Goal: Complete application form

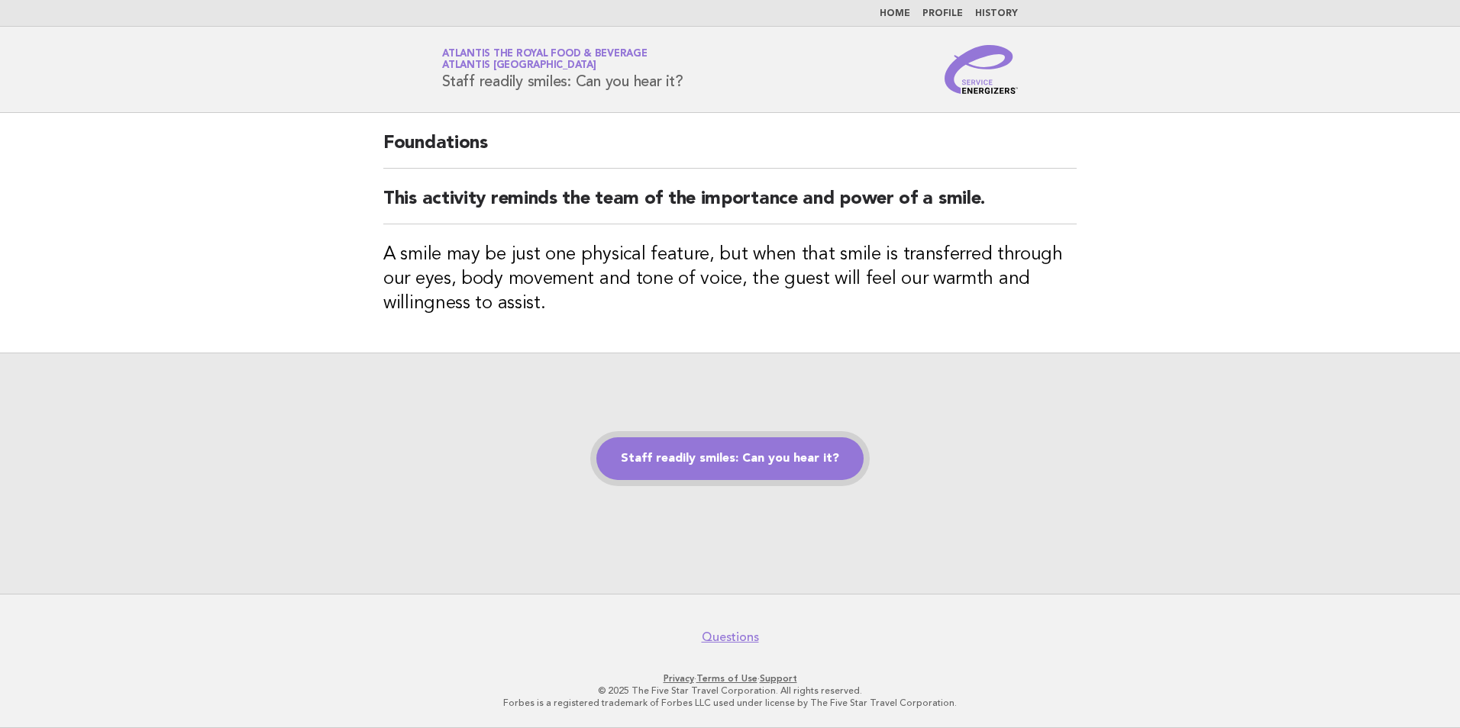
click at [760, 475] on link "Staff readily smiles: Can you hear it?" at bounding box center [729, 458] width 267 height 43
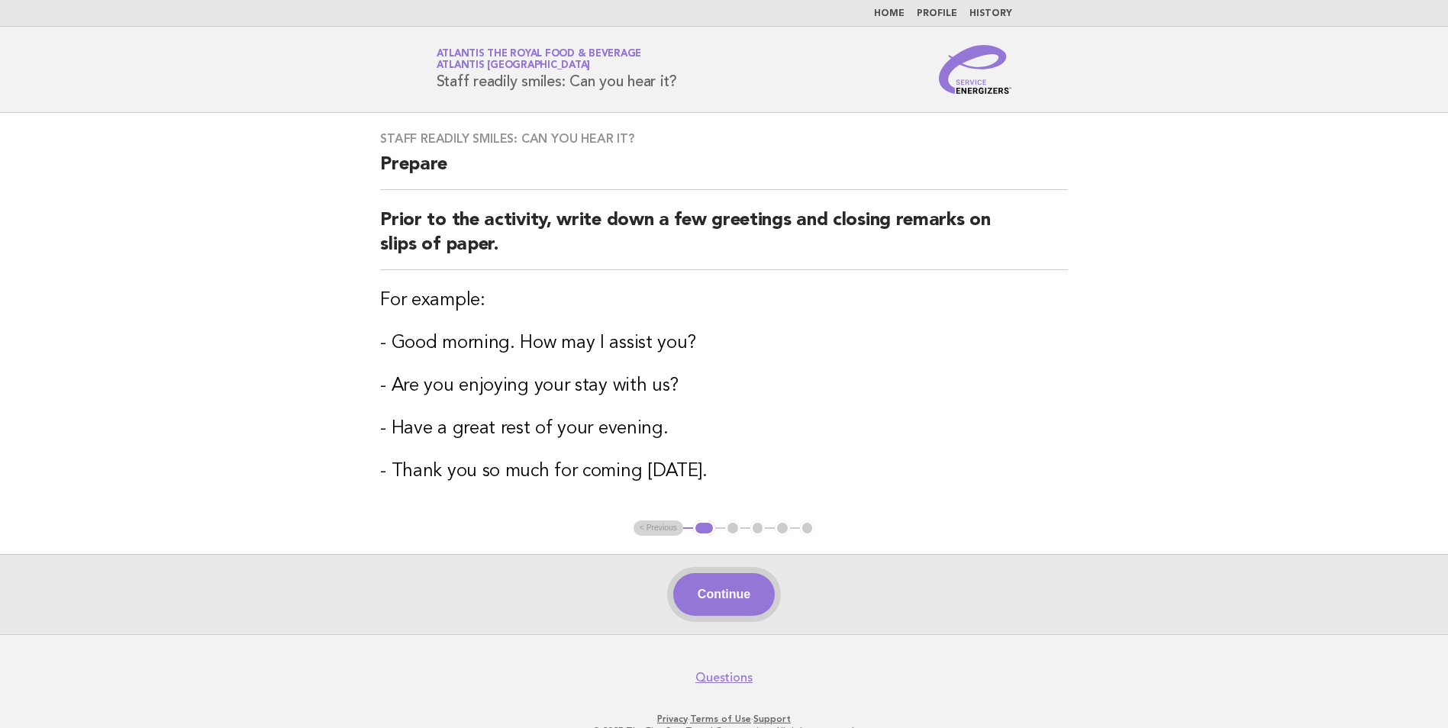
click at [715, 605] on button "Continue" at bounding box center [724, 594] width 102 height 43
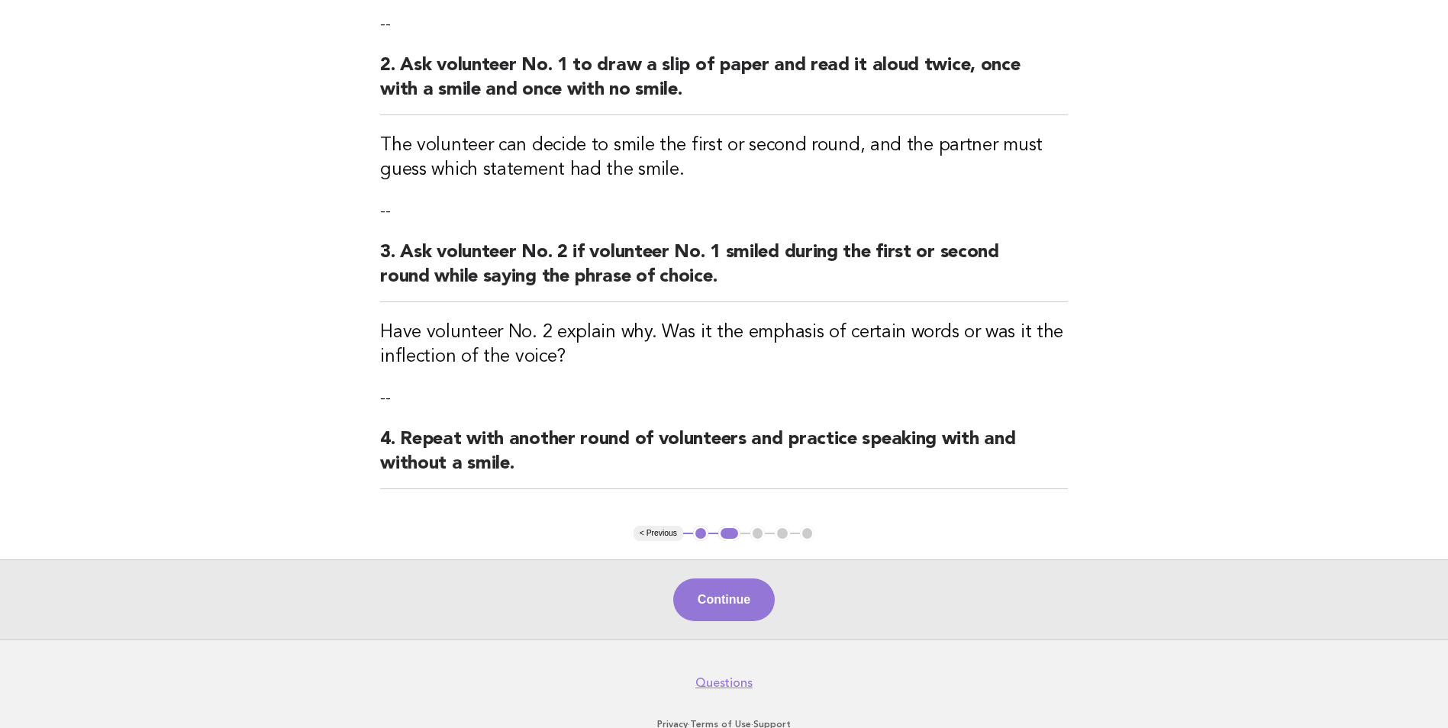
scroll to position [338, 0]
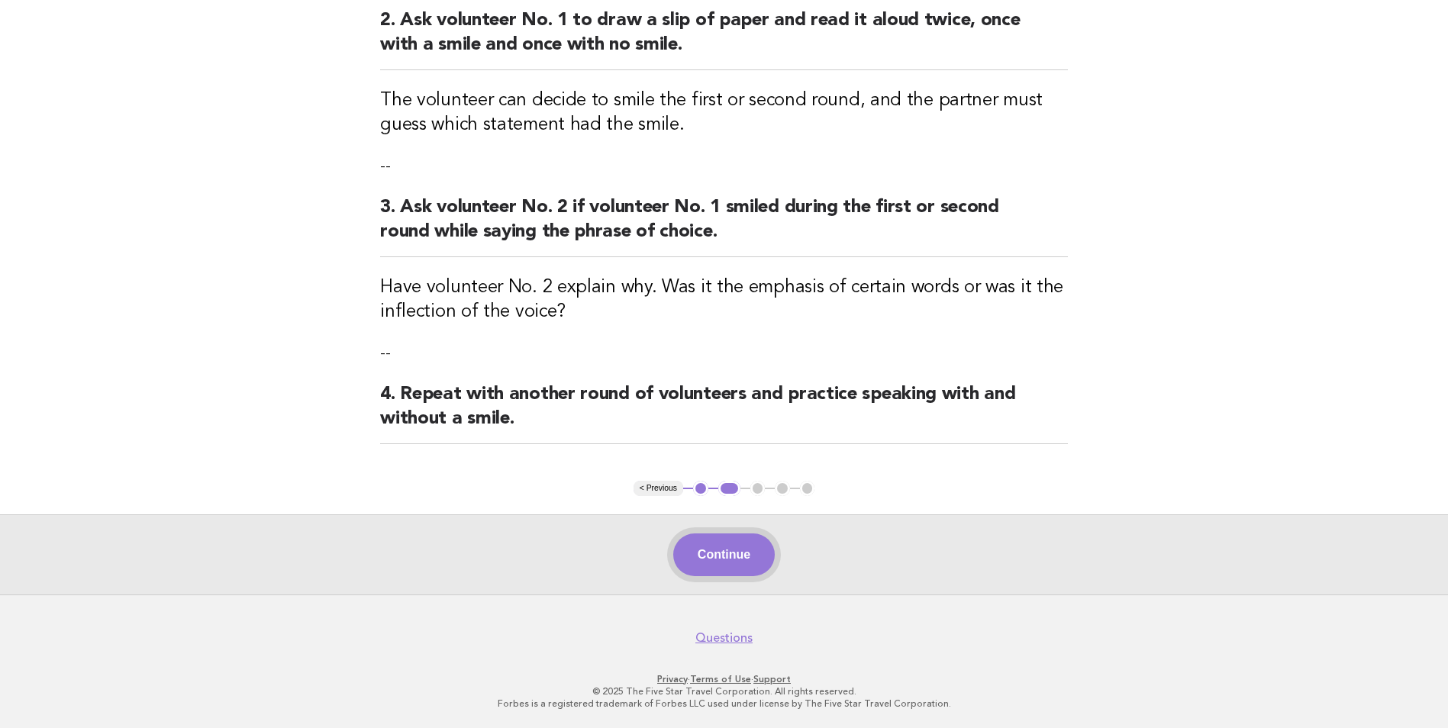
click at [700, 556] on button "Continue" at bounding box center [724, 555] width 102 height 43
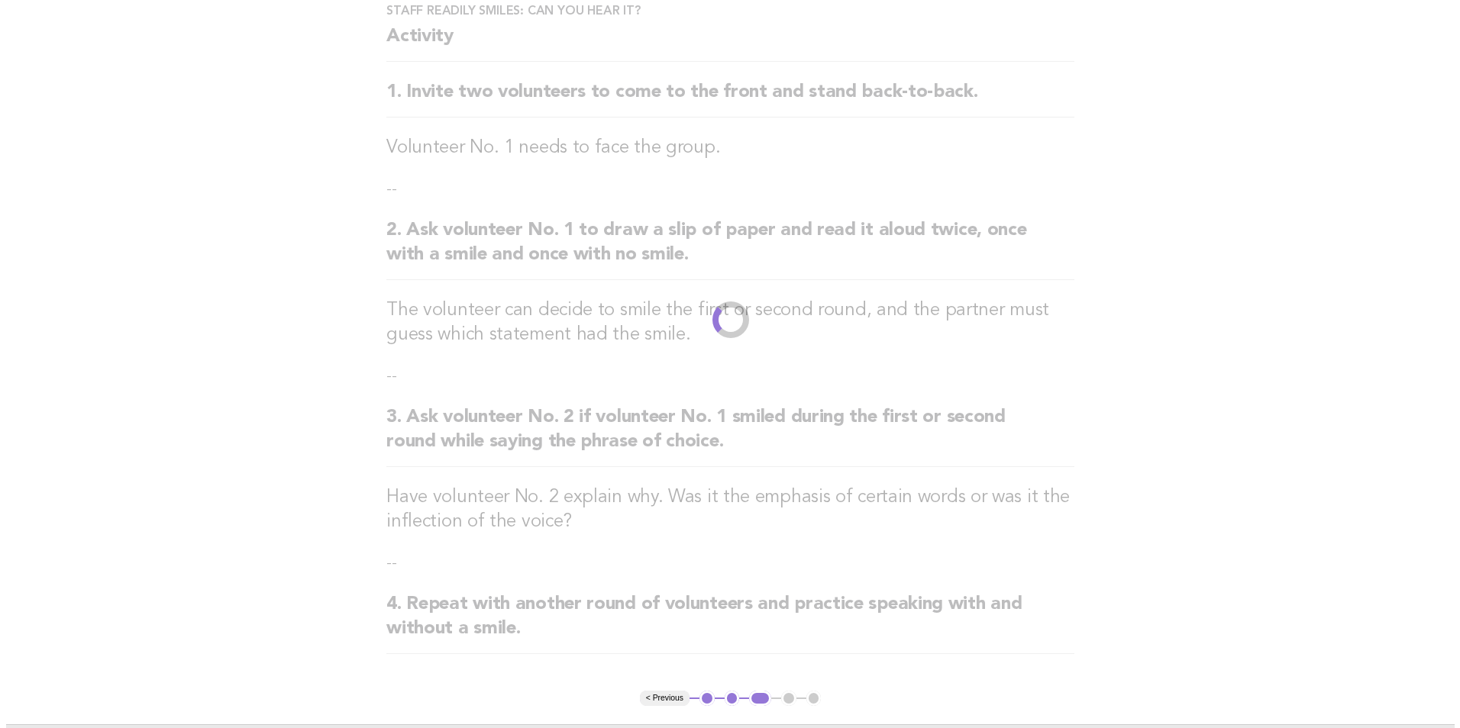
scroll to position [0, 0]
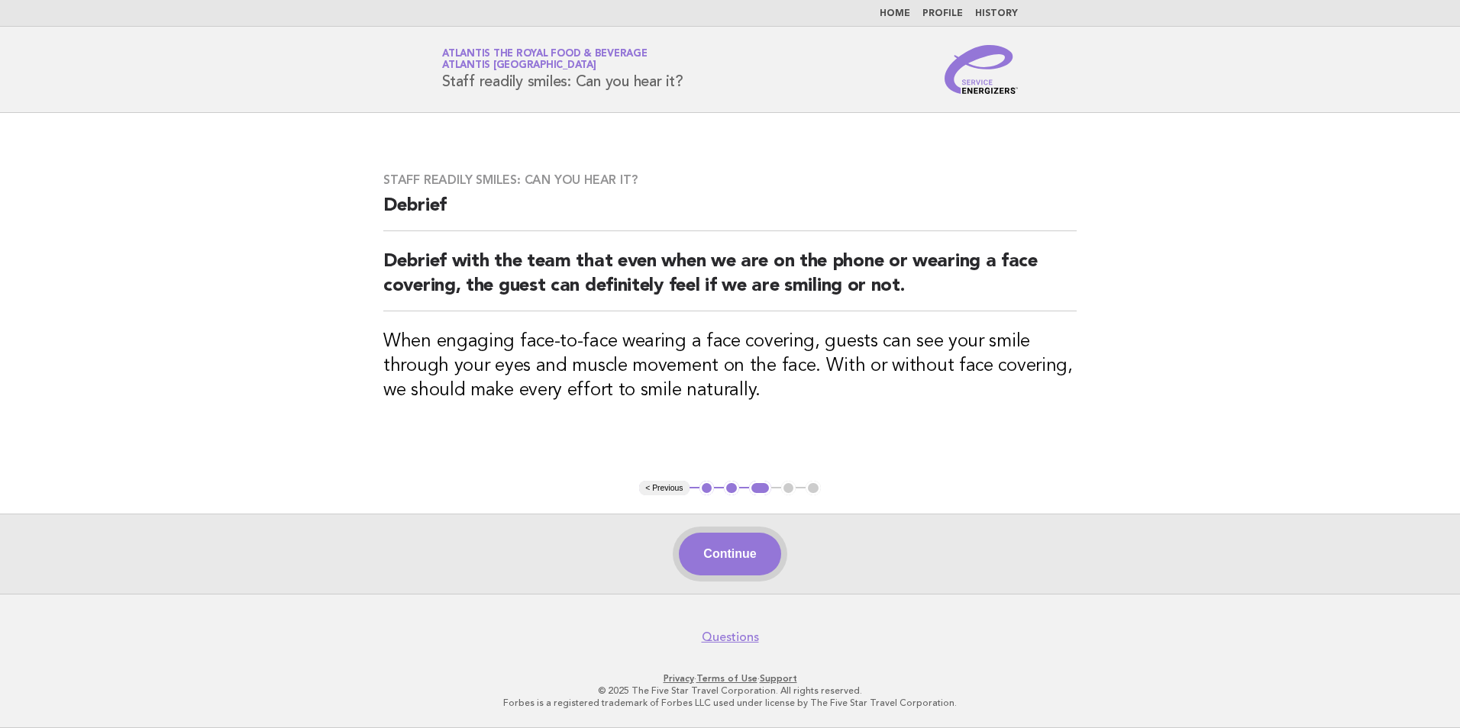
click at [708, 549] on button "Continue" at bounding box center [730, 554] width 102 height 43
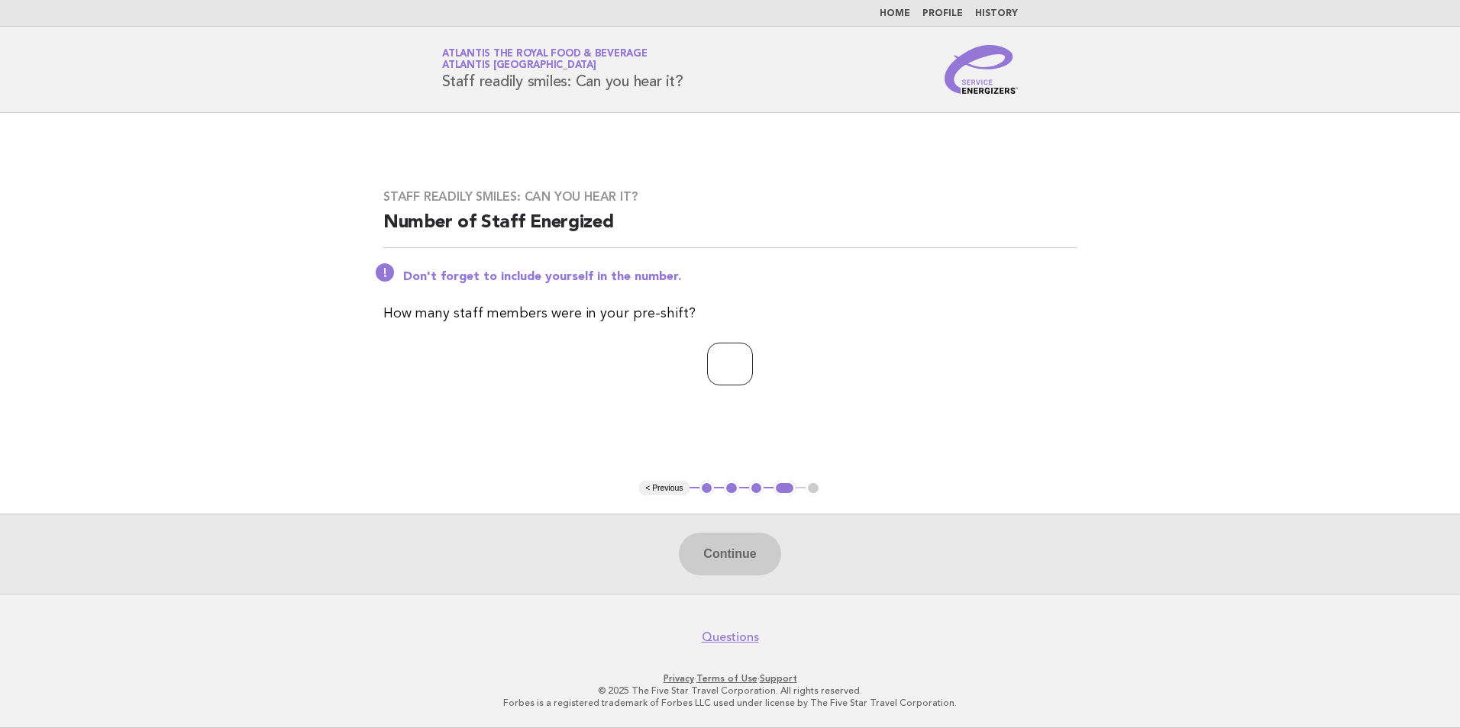
click at [707, 373] on input "number" at bounding box center [730, 364] width 46 height 43
type input "*"
click at [724, 547] on button "Continue" at bounding box center [730, 554] width 102 height 43
